Goal: Task Accomplishment & Management: Complete application form

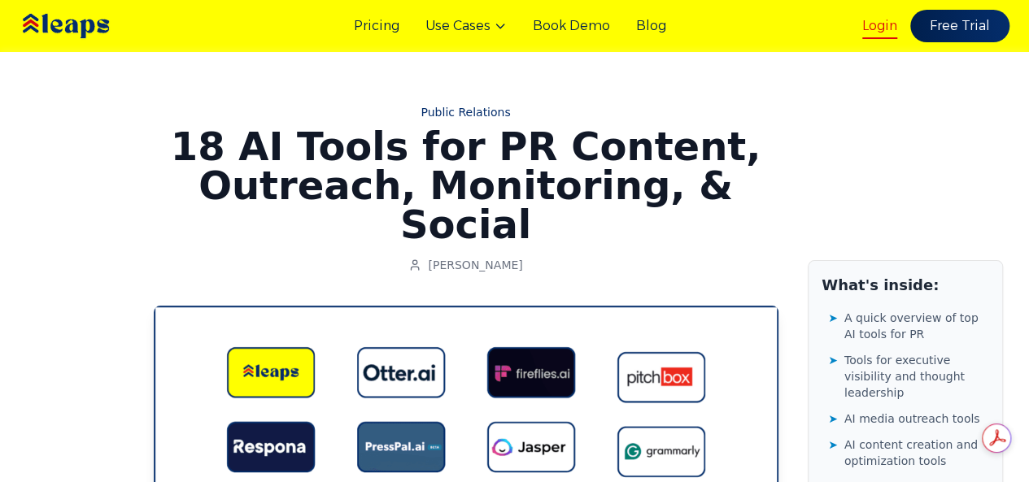
click at [868, 24] on link "Login" at bounding box center [879, 26] width 35 height 20
click at [961, 24] on link "Free Trial" at bounding box center [960, 26] width 104 height 34
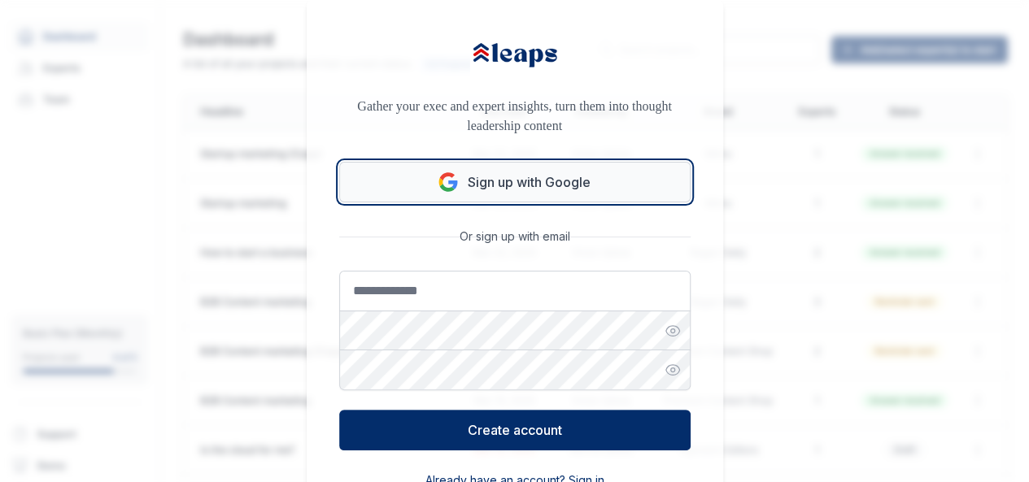
click at [491, 185] on button "Sign up with Google" at bounding box center [514, 182] width 351 height 41
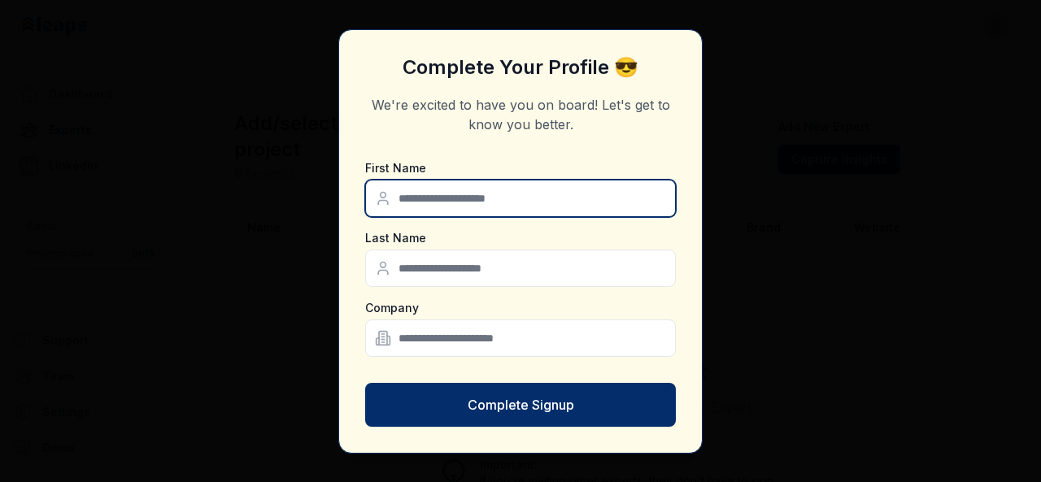
click at [505, 206] on input "text" at bounding box center [520, 198] width 311 height 37
type input "*******"
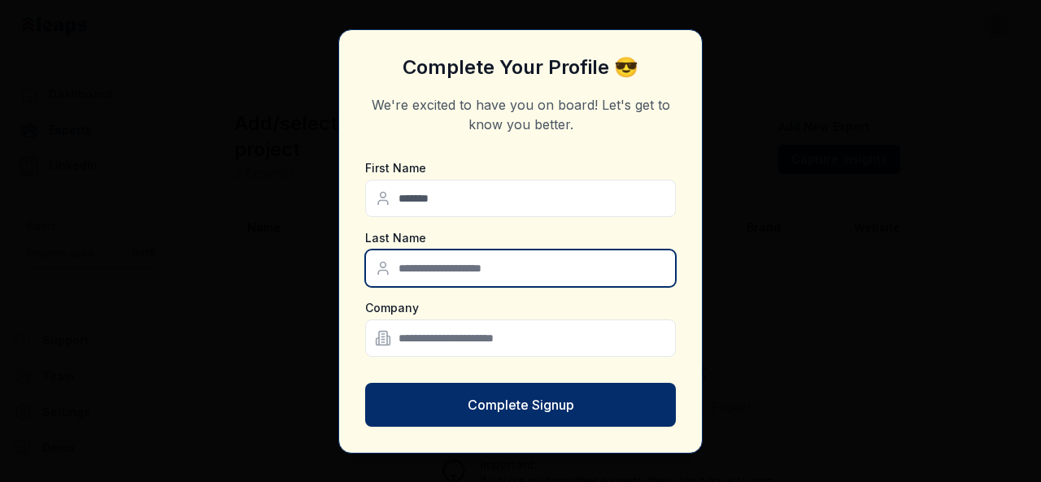
type input "*****"
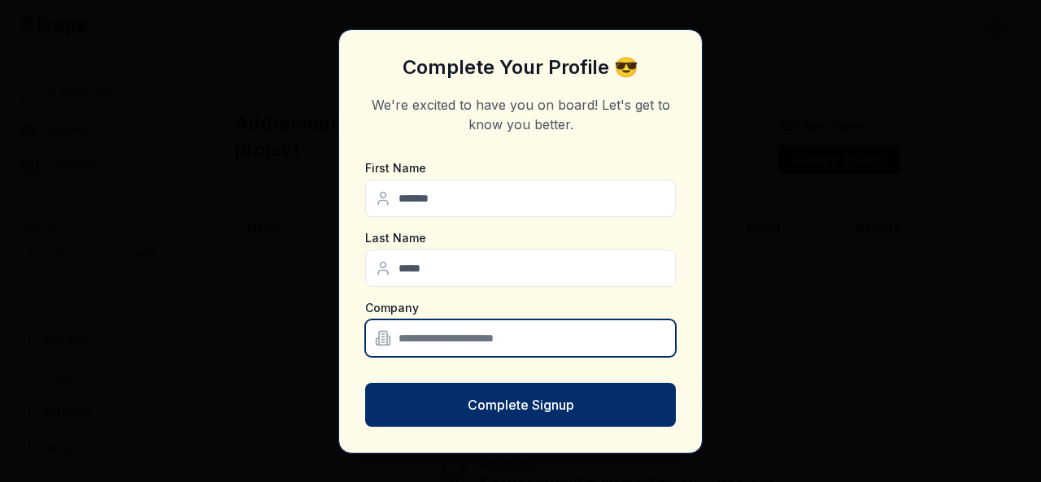
click at [473, 341] on input "text" at bounding box center [520, 338] width 311 height 37
type input "*"
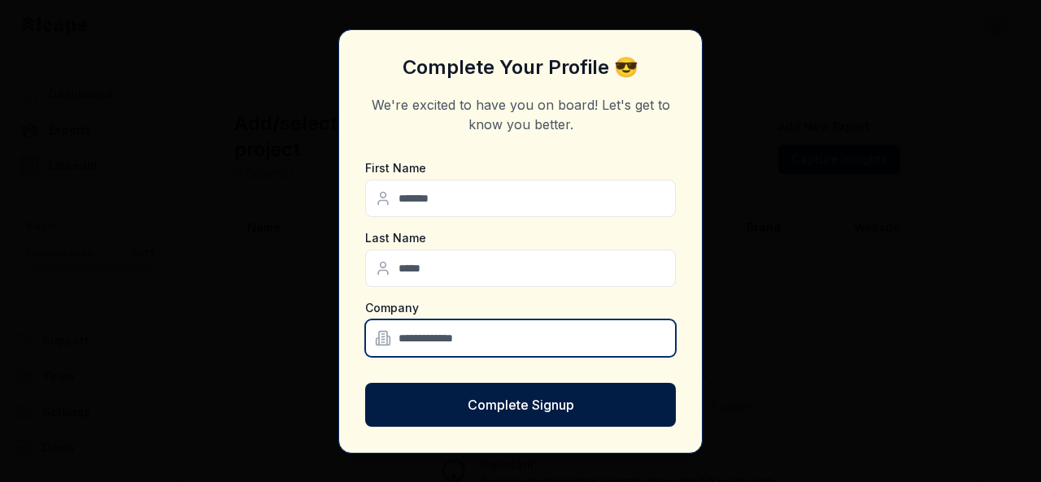
type input "**********"
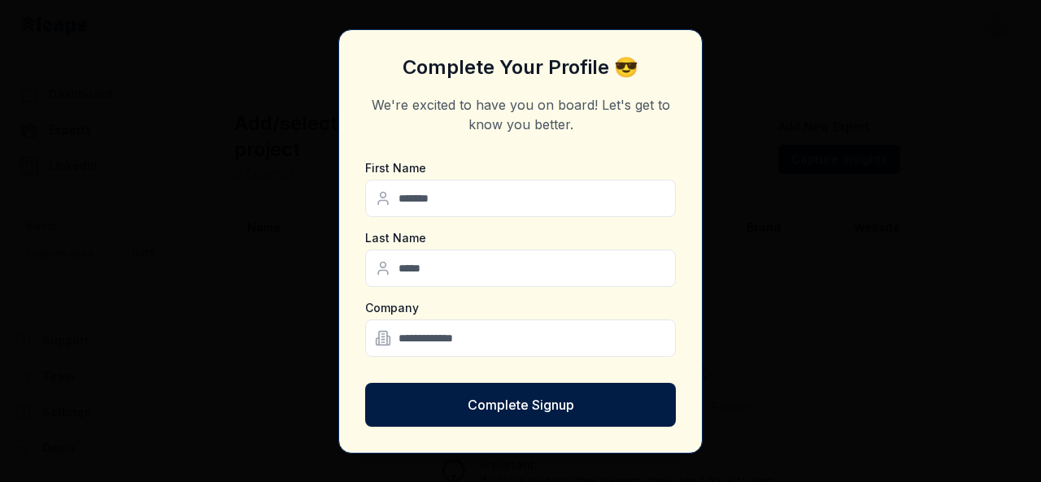
click at [576, 404] on button "Complete Signup" at bounding box center [520, 405] width 311 height 44
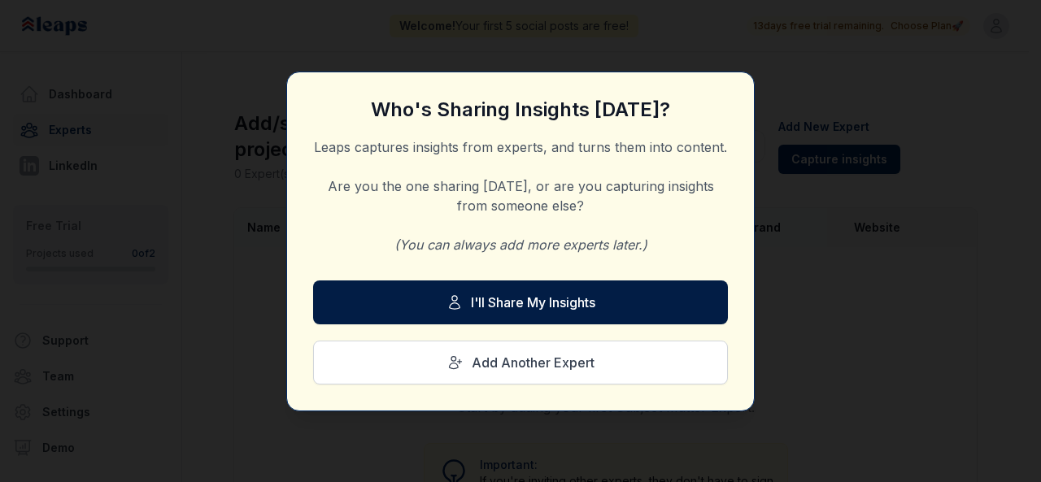
click at [588, 284] on button "I'll Share My Insights" at bounding box center [520, 303] width 415 height 44
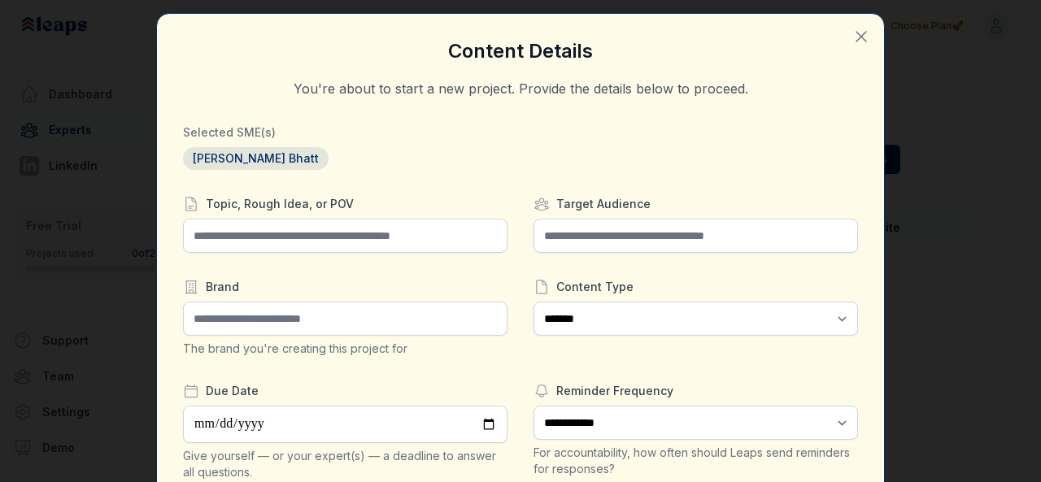
click at [852, 35] on icon "button" at bounding box center [861, 37] width 20 height 20
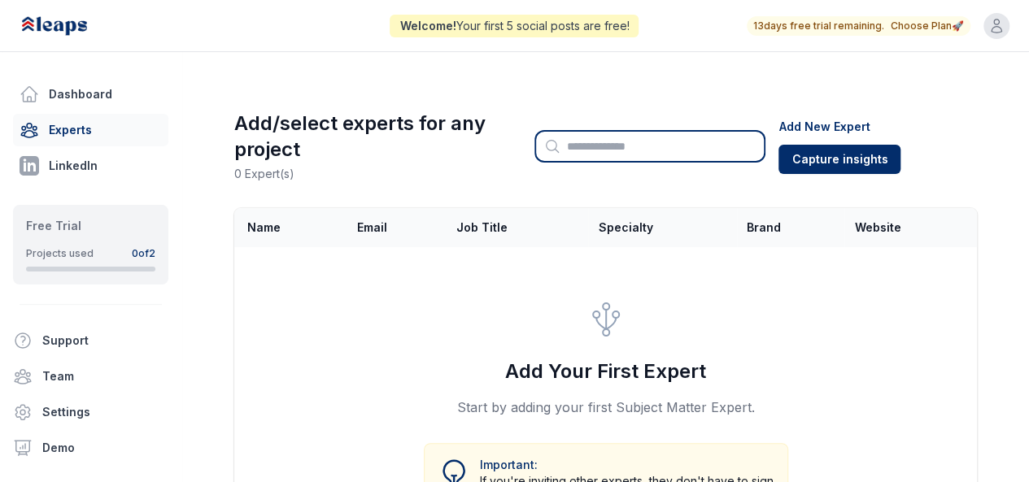
click at [590, 150] on input "Search" at bounding box center [649, 146] width 231 height 33
click at [650, 150] on input "**********" at bounding box center [649, 146] width 231 height 33
type input "**********"
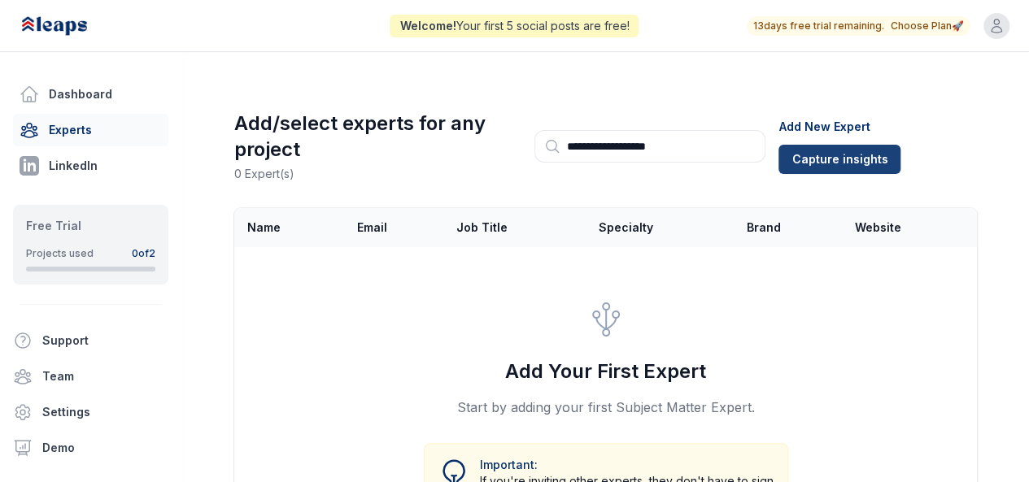
click at [849, 167] on button "Capture insights" at bounding box center [839, 159] width 122 height 29
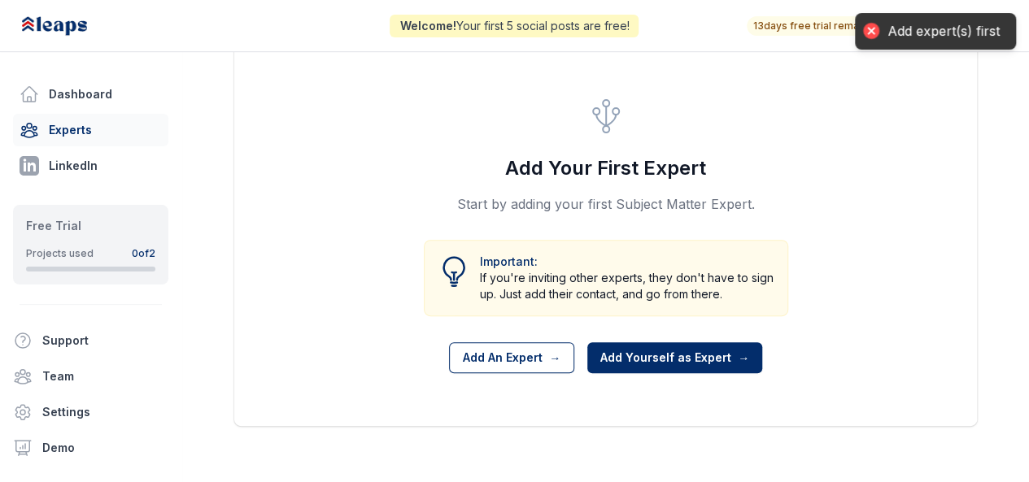
scroll to position [204, 0]
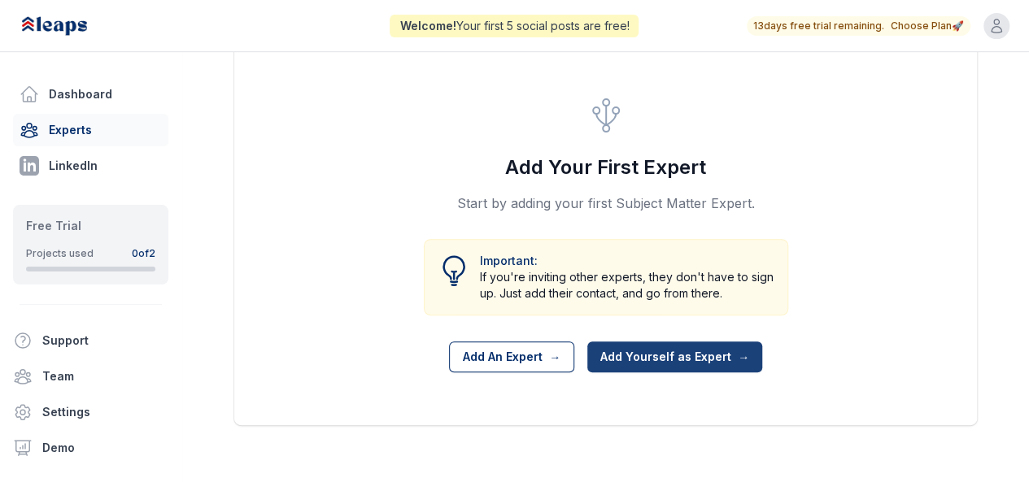
click at [669, 355] on button "Add Yourself as Expert →" at bounding box center [674, 357] width 175 height 31
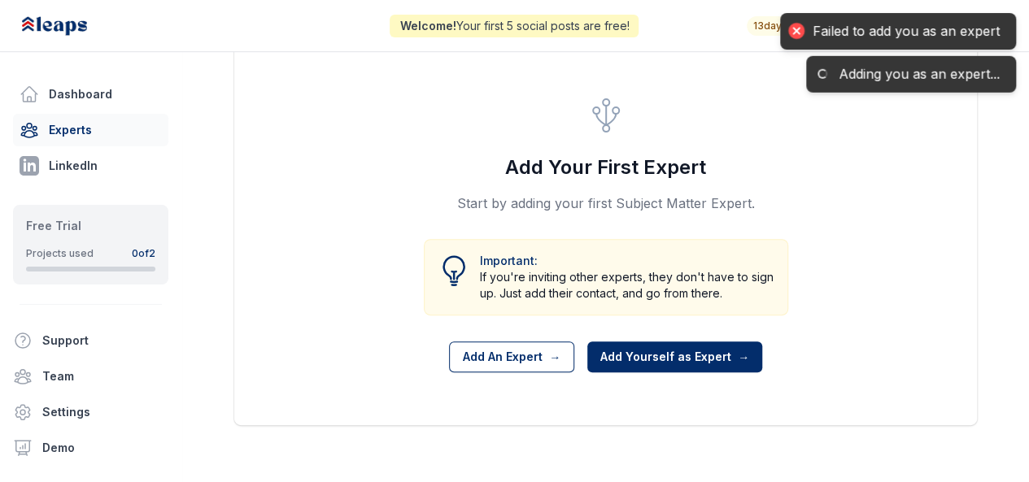
click at [873, 158] on div "Add Your First Expert Start by adding your first Subject Matter Expert. Importa…" at bounding box center [605, 234] width 741 height 381
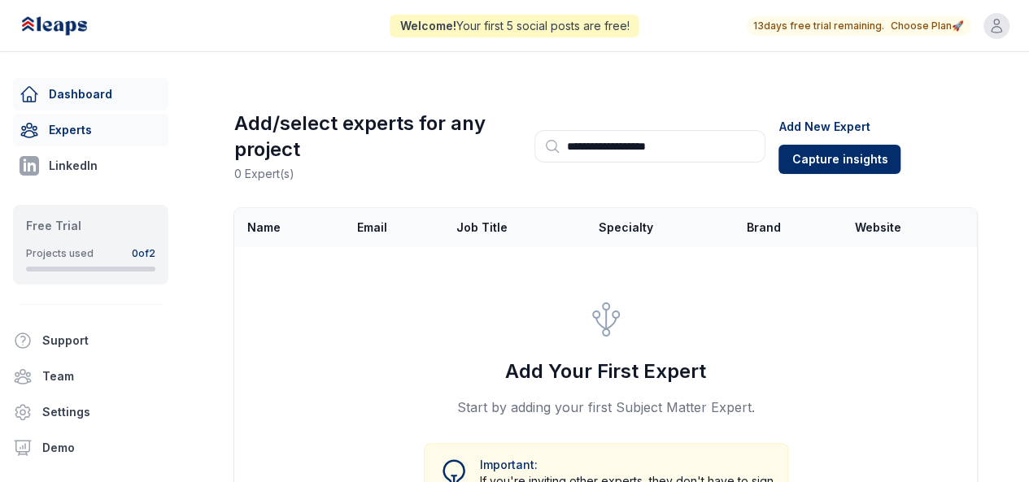
click at [72, 96] on link "Dashboard" at bounding box center [90, 94] width 155 height 33
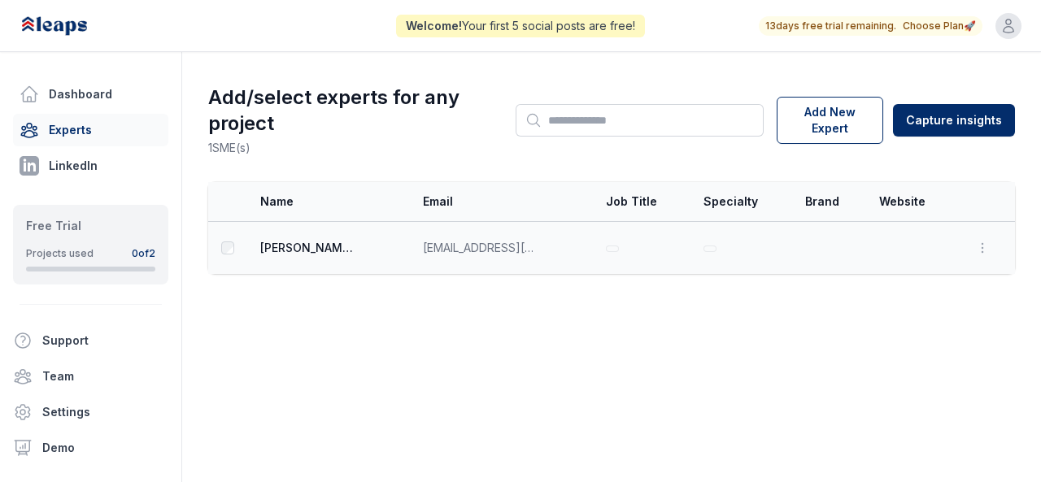
click at [451, 251] on span "naradsanchar@gmail.com" at bounding box center [480, 248] width 114 height 16
click at [825, 129] on button "Add New Expert" at bounding box center [830, 120] width 107 height 47
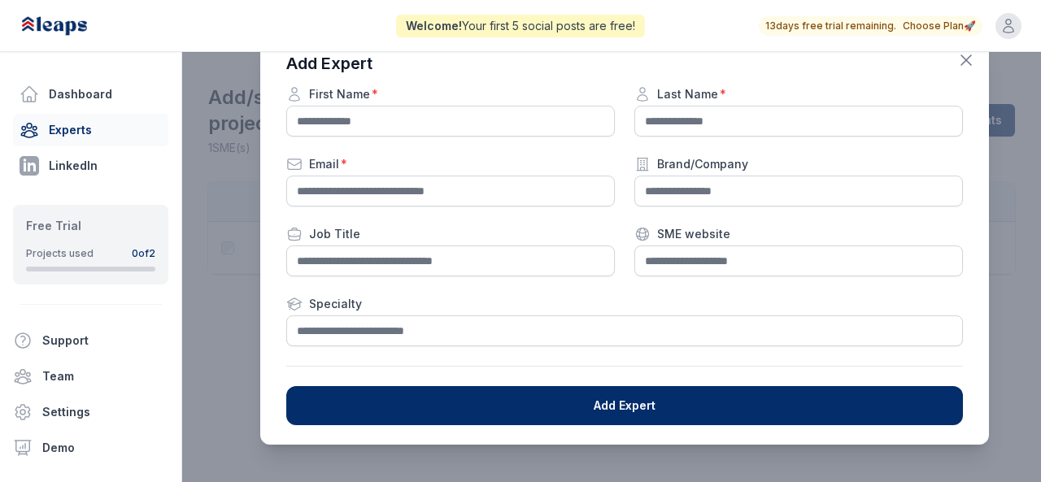
click at [966, 58] on icon "button" at bounding box center [966, 60] width 20 height 20
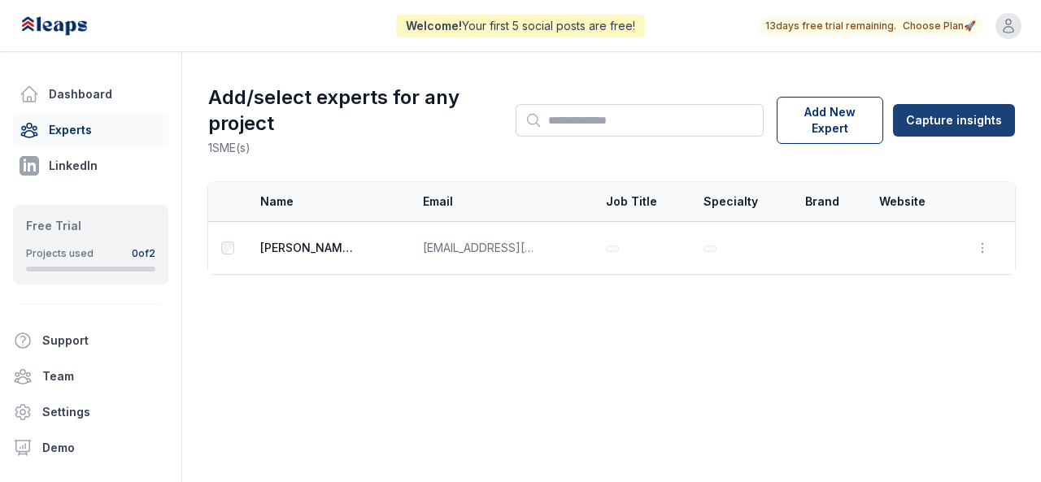
click at [978, 124] on html "Welcome! Your first 5 social posts are free! 13 days free trial remaining. Choo…" at bounding box center [520, 241] width 1041 height 482
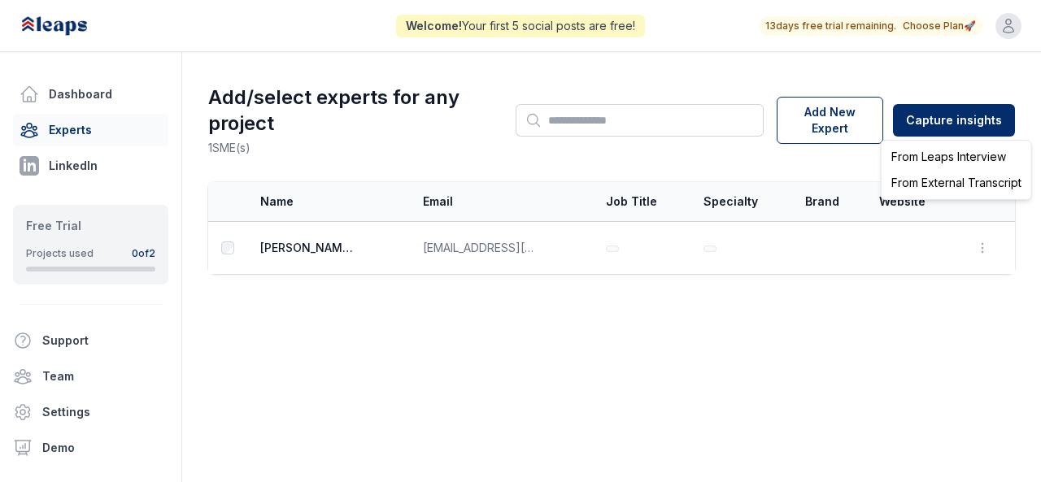
click at [721, 390] on html "Welcome! Your first 5 social posts are free! 13 days free trial remaining. Choo…" at bounding box center [520, 241] width 1041 height 482
click at [68, 89] on link "Dashboard" at bounding box center [90, 94] width 155 height 33
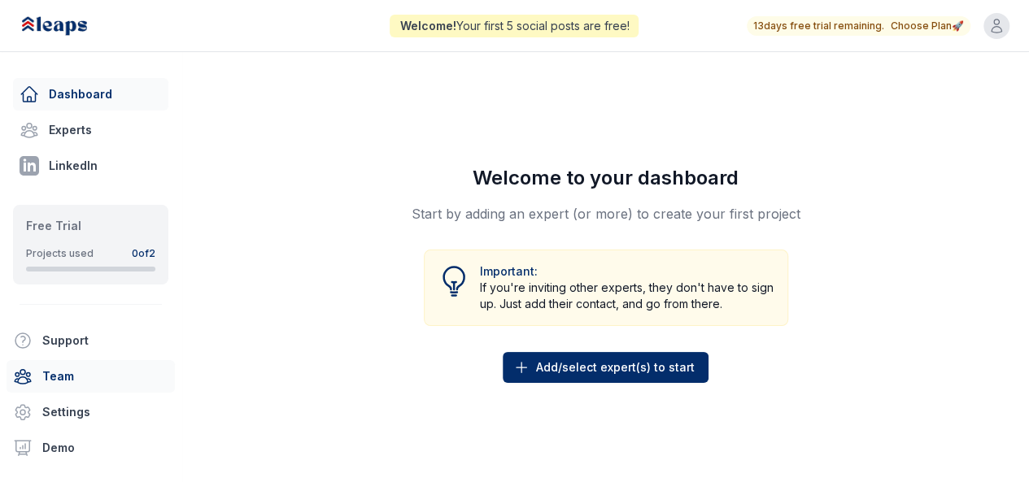
click at [72, 378] on link "Team" at bounding box center [91, 376] width 168 height 33
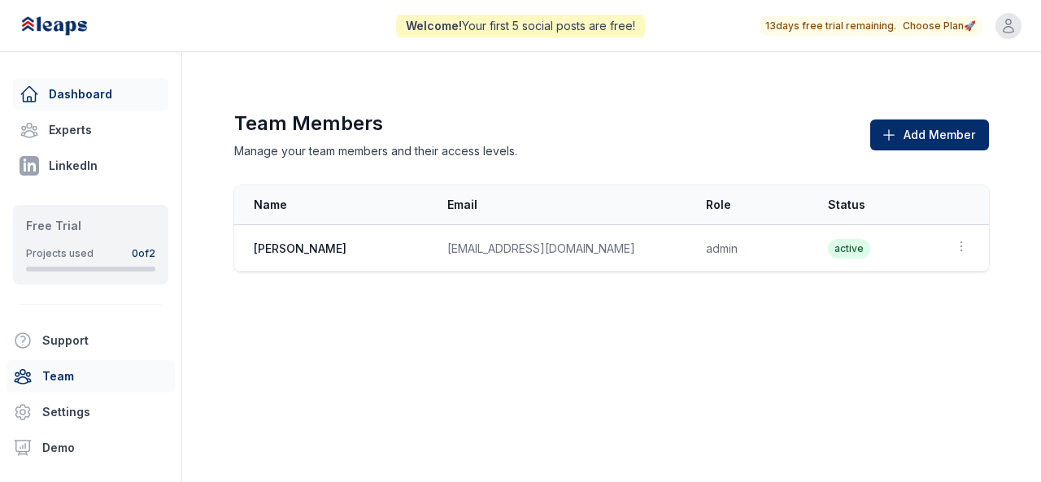
click at [91, 98] on link "Dashboard" at bounding box center [90, 94] width 155 height 33
